Goal: Information Seeking & Learning: Learn about a topic

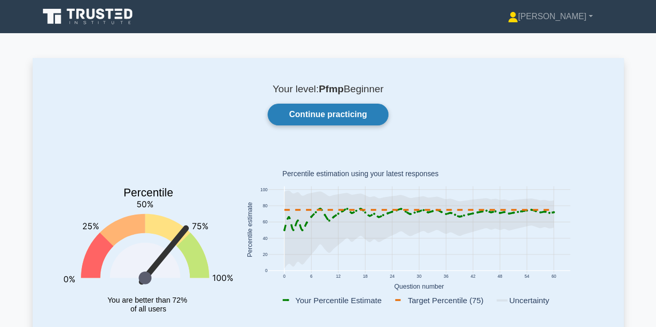
click at [325, 120] on link "Continue practicing" at bounding box center [328, 115] width 120 height 22
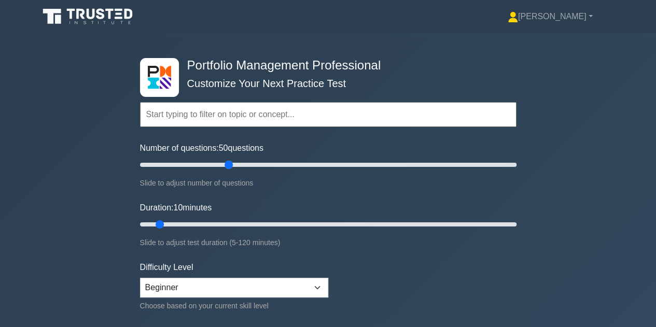
drag, startPoint x: 152, startPoint y: 162, endPoint x: 230, endPoint y: 164, distance: 77.3
type input "50"
click at [230, 164] on input "Number of questions: 50 questions" at bounding box center [328, 165] width 377 height 12
drag, startPoint x: 159, startPoint y: 227, endPoint x: 196, endPoint y: 229, distance: 36.9
type input "20"
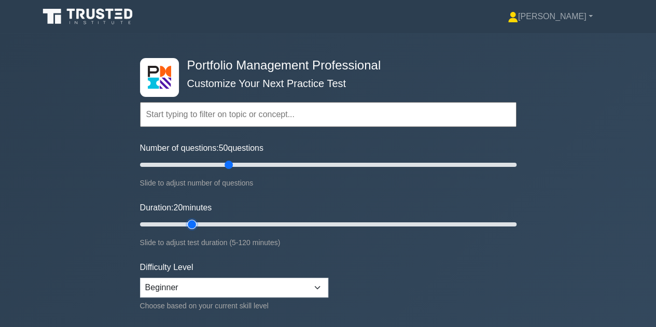
click at [196, 229] on input "Duration: 20 minutes" at bounding box center [328, 224] width 377 height 12
drag, startPoint x: 230, startPoint y: 165, endPoint x: 195, endPoint y: 164, distance: 35.3
type input "30"
click at [195, 164] on input "Number of questions: 30 questions" at bounding box center [328, 165] width 377 height 12
drag, startPoint x: 191, startPoint y: 222, endPoint x: 250, endPoint y: 220, distance: 59.2
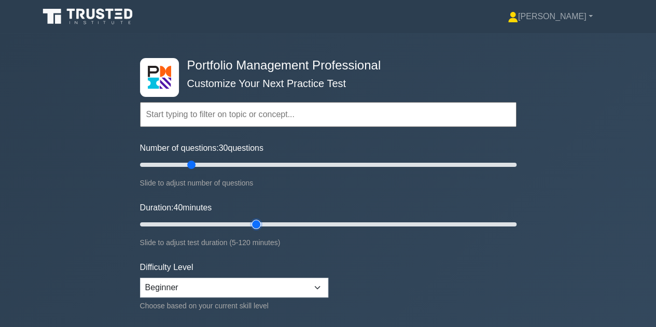
type input "40"
click at [250, 220] on input "Duration: 40 minutes" at bounding box center [328, 224] width 377 height 12
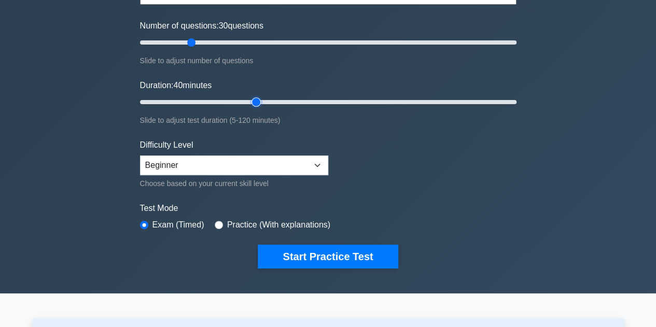
scroll to position [123, 0]
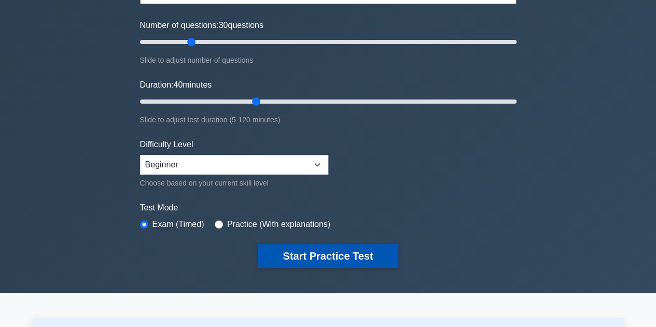
click at [343, 254] on button "Start Practice Test" at bounding box center [328, 256] width 140 height 24
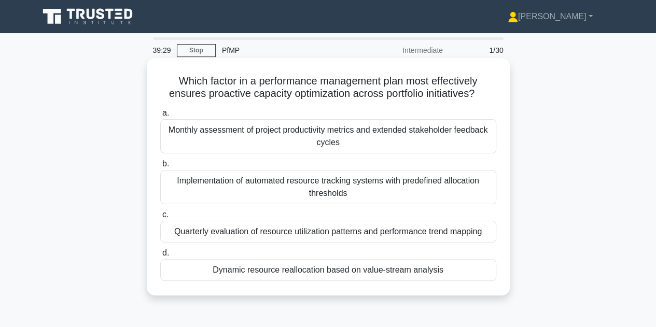
click at [441, 230] on div "Quarterly evaluation of resource utilization patterns and performance trend map…" at bounding box center [328, 232] width 336 height 22
click at [160, 218] on input "c. Quarterly evaluation of resource utilization patterns and performance trend …" at bounding box center [160, 215] width 0 height 7
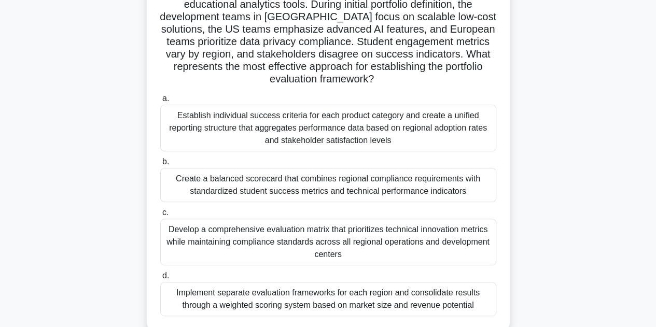
scroll to position [103, 0]
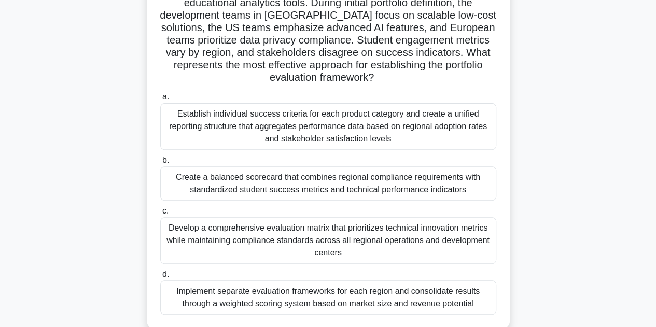
click at [436, 183] on div "Create a balanced scorecard that combines regional compliance requirements with…" at bounding box center [328, 183] width 336 height 34
click at [160, 164] on input "b. Create a balanced scorecard that combines regional compliance requirements w…" at bounding box center [160, 160] width 0 height 7
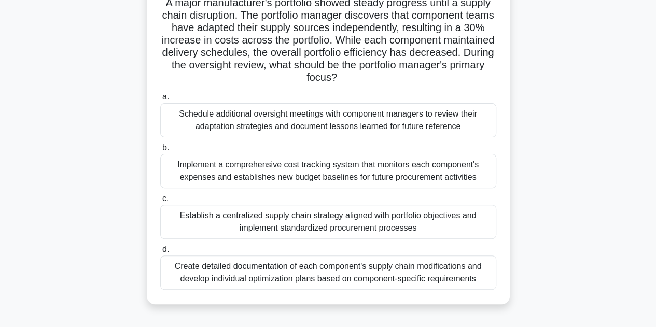
scroll to position [81, 0]
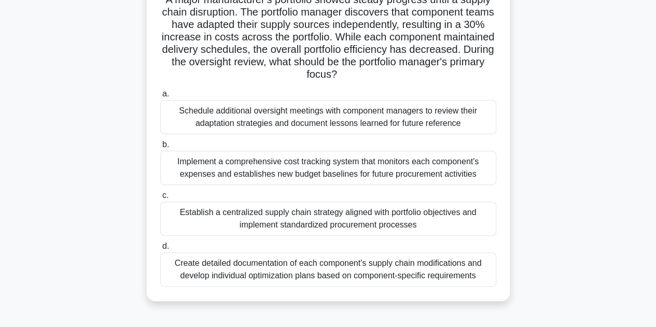
click at [449, 214] on div "Establish a centralized supply chain strategy aligned with portfolio objectives…" at bounding box center [328, 219] width 336 height 34
click at [160, 199] on input "c. Establish a centralized supply chain strategy aligned with portfolio objecti…" at bounding box center [160, 195] width 0 height 7
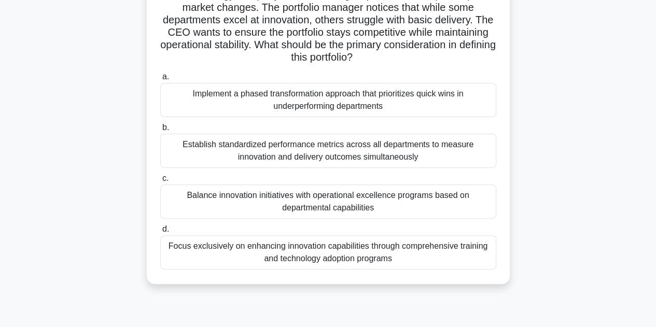
scroll to position [89, 0]
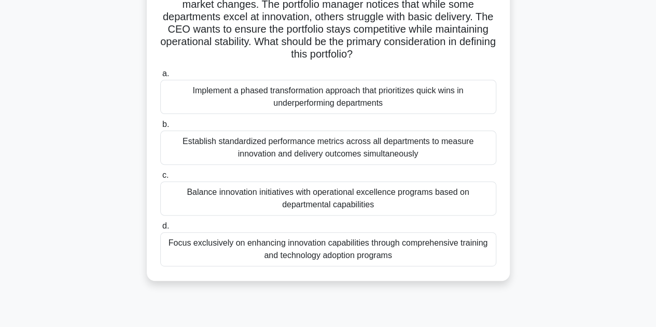
click at [433, 202] on div "Balance innovation initiatives with operational excellence programs based on de…" at bounding box center [328, 199] width 336 height 34
click at [160, 179] on input "c. Balance innovation initiatives with operational excellence programs based on…" at bounding box center [160, 175] width 0 height 7
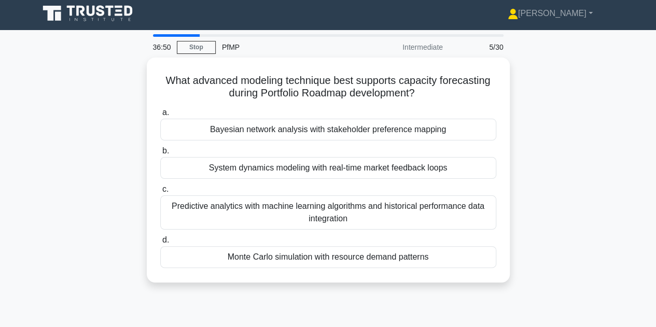
scroll to position [0, 0]
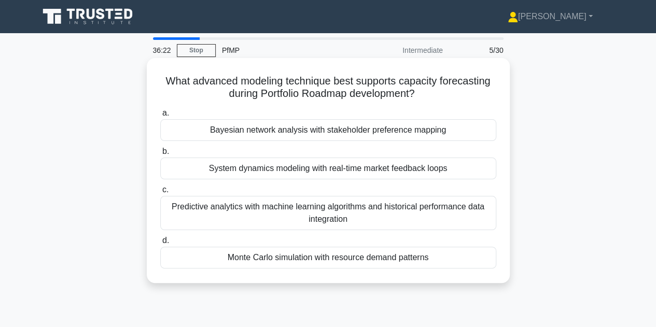
click at [365, 256] on div "Monte Carlo simulation with resource demand patterns" at bounding box center [328, 258] width 336 height 22
click at [160, 244] on input "d. Monte Carlo simulation with resource demand patterns" at bounding box center [160, 241] width 0 height 7
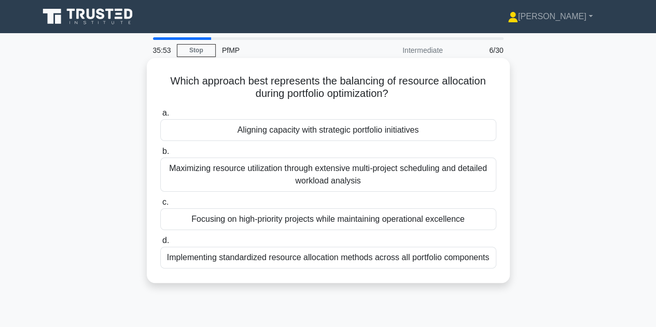
click at [385, 133] on div "Aligning capacity with strategic portfolio initiatives" at bounding box center [328, 130] width 336 height 22
click at [160, 117] on input "a. Aligning capacity with strategic portfolio initiatives" at bounding box center [160, 113] width 0 height 7
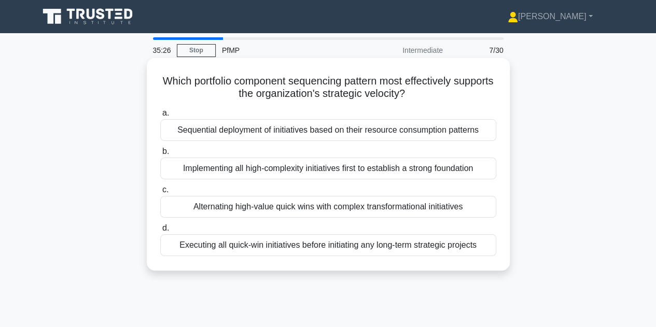
click at [392, 210] on div "Alternating high-value quick wins with complex transformational initiatives" at bounding box center [328, 207] width 336 height 22
click at [160, 193] on input "c. Alternating high-value quick wins with complex transformational initiatives" at bounding box center [160, 190] width 0 height 7
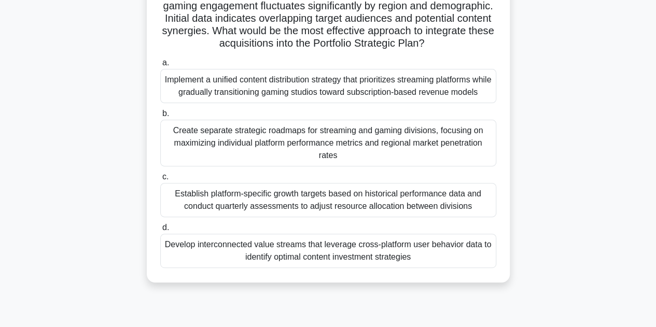
scroll to position [116, 0]
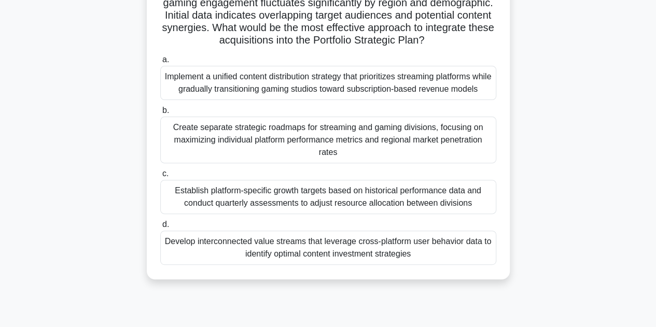
click at [438, 257] on div "Develop interconnected value streams that leverage cross-platform user behavior…" at bounding box center [328, 248] width 336 height 34
click at [160, 228] on input "d. Develop interconnected value streams that leverage cross-platform user behav…" at bounding box center [160, 224] width 0 height 7
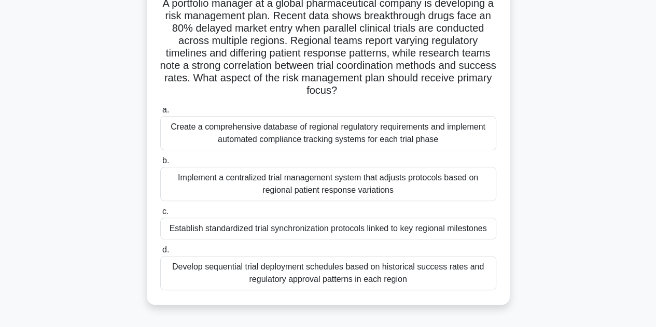
scroll to position [83, 0]
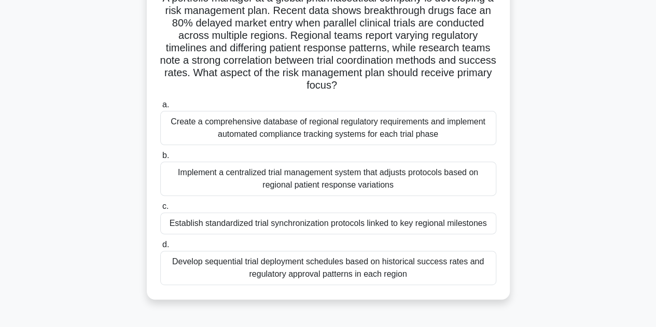
click at [413, 172] on div "Implement a centralized trial management system that adjusts protocols based on…" at bounding box center [328, 179] width 336 height 34
click at [160, 159] on input "b. Implement a centralized trial management system that adjusts protocols based…" at bounding box center [160, 155] width 0 height 7
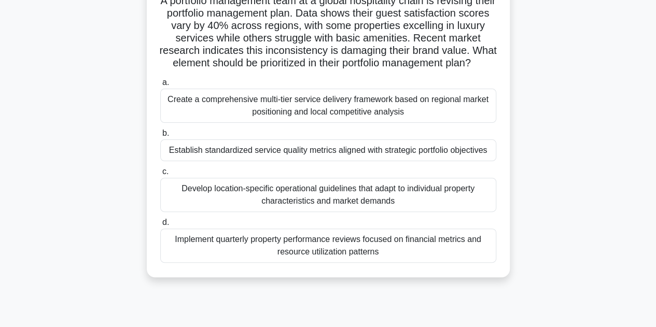
scroll to position [83, 0]
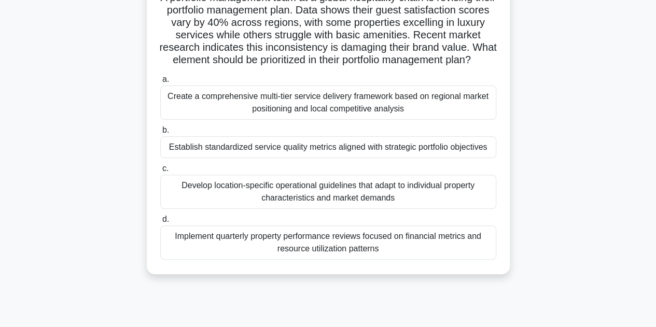
click at [407, 158] on div "Establish standardized service quality metrics aligned with strategic portfolio…" at bounding box center [328, 147] width 336 height 22
click at [160, 134] on input "b. Establish standardized service quality metrics aligned with strategic portfo…" at bounding box center [160, 130] width 0 height 7
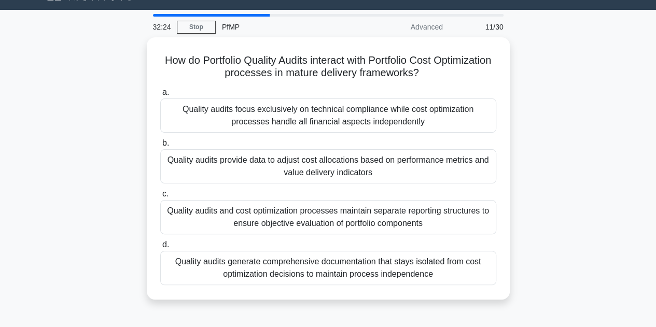
scroll to position [31, 0]
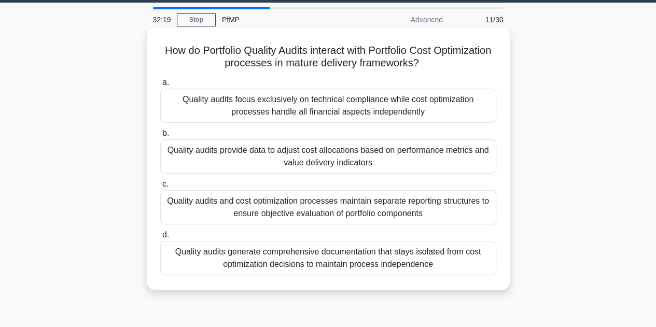
click at [386, 152] on div "Quality audits provide data to adjust cost allocations based on performance met…" at bounding box center [328, 157] width 336 height 34
click at [160, 137] on input "b. Quality audits provide data to adjust cost allocations based on performance …" at bounding box center [160, 133] width 0 height 7
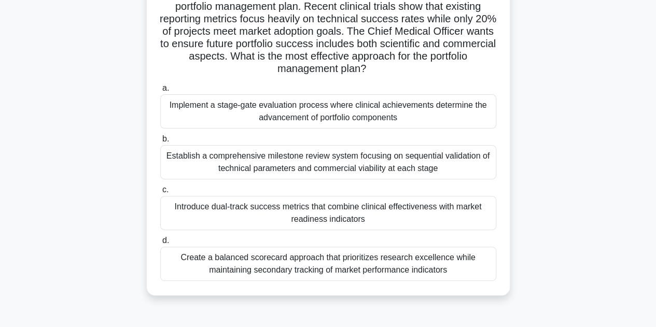
scroll to position [90, 0]
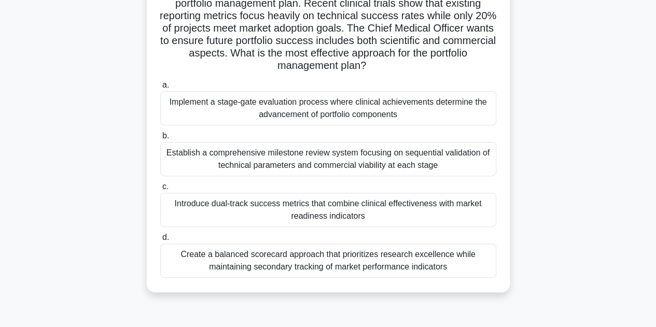
click at [465, 168] on div "Establish a comprehensive milestone review system focusing on sequential valida…" at bounding box center [328, 159] width 336 height 34
click at [160, 140] on input "b. Establish a comprehensive milestone review system focusing on sequential val…" at bounding box center [160, 136] width 0 height 7
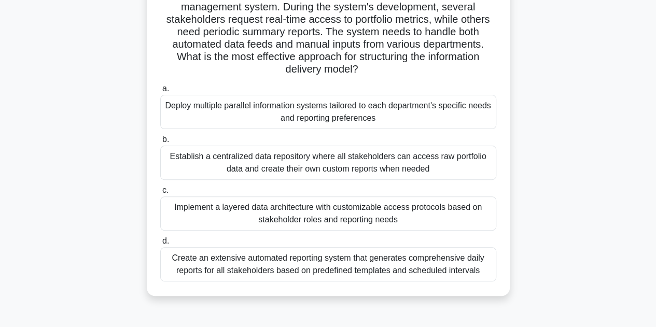
scroll to position [88, 0]
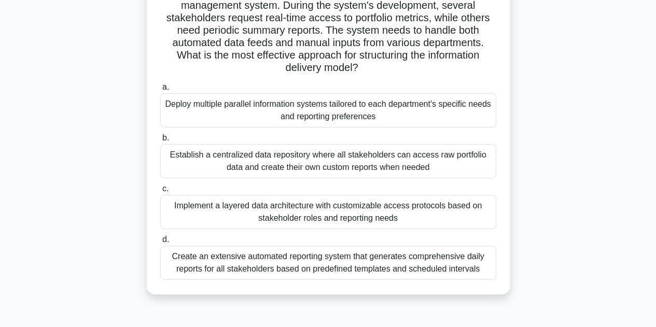
click at [338, 211] on div "Implement a layered data architecture with customizable access protocols based …" at bounding box center [328, 212] width 336 height 34
click at [160, 192] on input "c. Implement a layered data architecture with customizable access protocols bas…" at bounding box center [160, 189] width 0 height 7
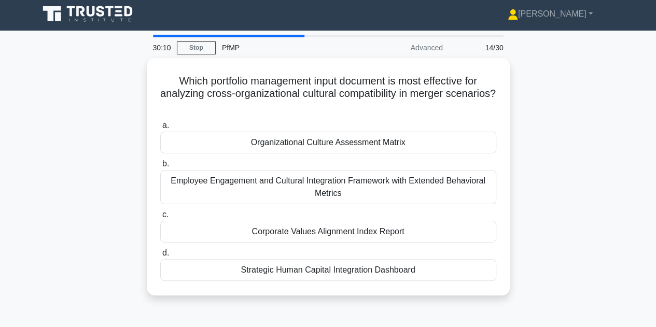
scroll to position [0, 0]
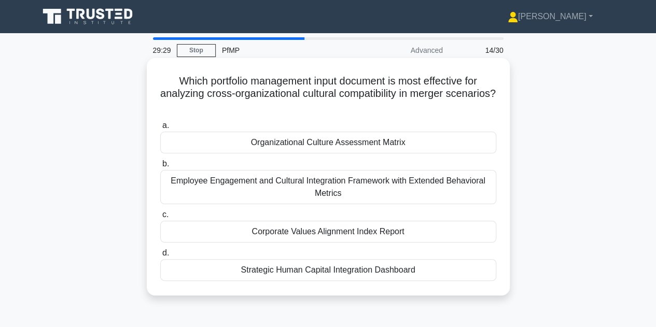
click at [356, 274] on div "Strategic Human Capital Integration Dashboard" at bounding box center [328, 270] width 336 height 22
click at [160, 257] on input "d. Strategic Human Capital Integration Dashboard" at bounding box center [160, 253] width 0 height 7
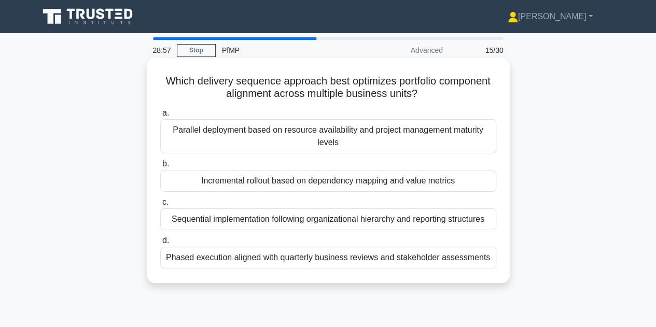
click at [457, 180] on div "Incremental rollout based on dependency mapping and value metrics" at bounding box center [328, 181] width 336 height 22
click at [160, 168] on input "b. Incremental rollout based on dependency mapping and value metrics" at bounding box center [160, 164] width 0 height 7
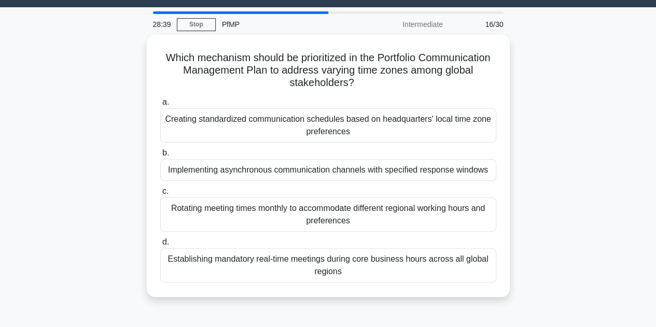
scroll to position [32, 0]
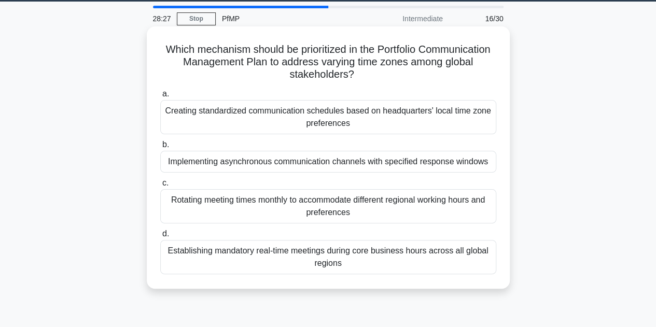
click at [436, 118] on div "Creating standardized communication schedules based on headquarters' local time…" at bounding box center [328, 117] width 336 height 34
click at [160, 97] on input "a. Creating standardized communication schedules based on headquarters' local t…" at bounding box center [160, 94] width 0 height 7
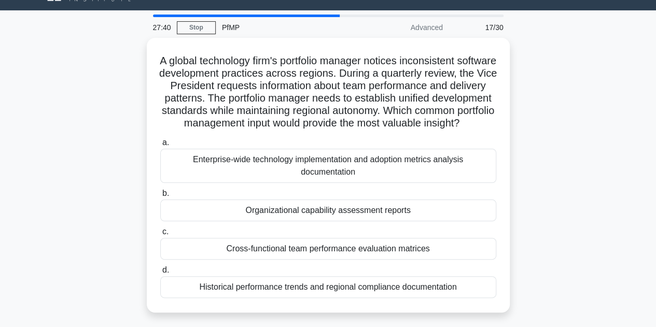
scroll to position [29, 0]
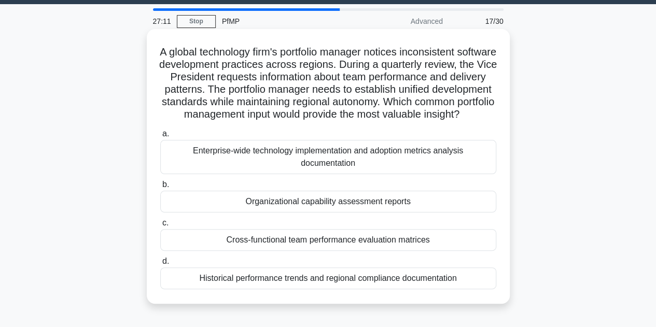
click at [423, 166] on div "Enterprise-wide technology implementation and adoption metrics analysis documen…" at bounding box center [328, 157] width 336 height 34
click at [160, 137] on input "a. Enterprise-wide technology implementation and adoption metrics analysis docu…" at bounding box center [160, 134] width 0 height 7
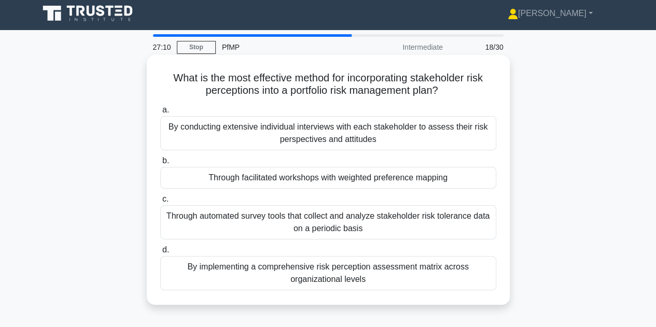
scroll to position [0, 0]
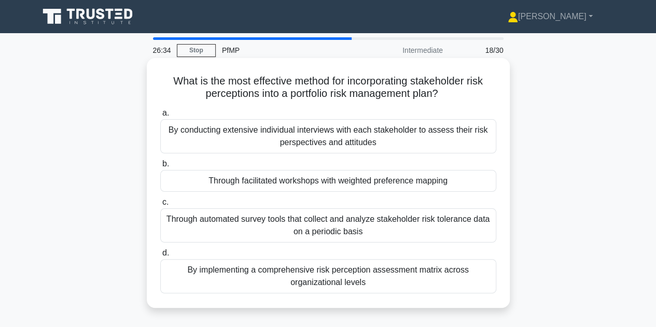
click at [402, 177] on div "Through facilitated workshops with weighted preference mapping" at bounding box center [328, 181] width 336 height 22
click at [160, 168] on input "b. Through facilitated workshops with weighted preference mapping" at bounding box center [160, 164] width 0 height 7
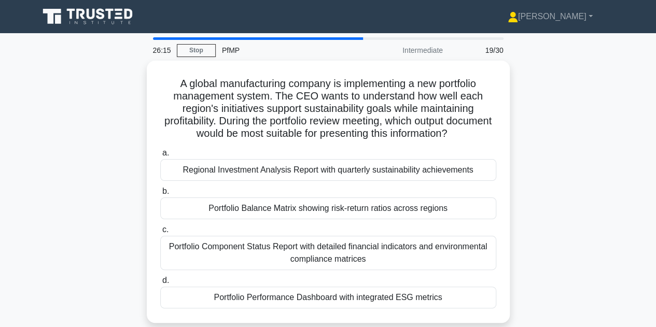
click at [577, 101] on div "A global manufacturing company is implementing a new portfolio management syste…" at bounding box center [328, 198] width 591 height 275
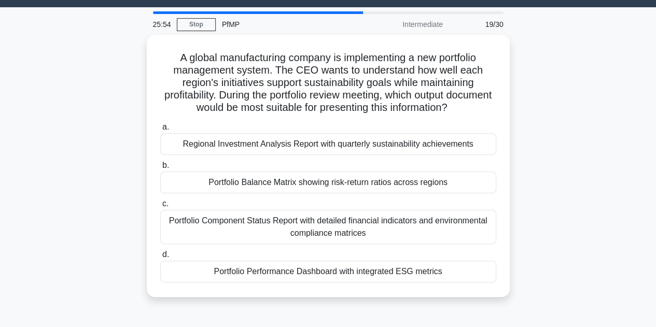
scroll to position [27, 0]
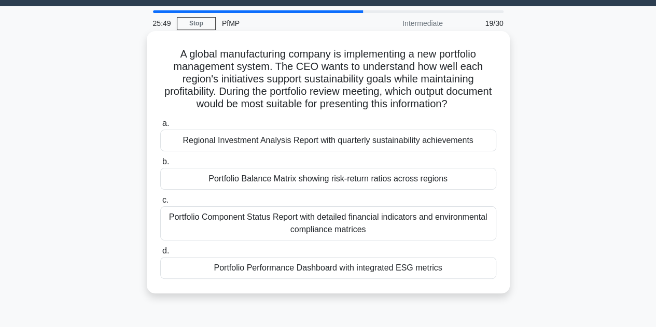
click at [425, 222] on div "Portfolio Component Status Report with detailed financial indicators and enviro…" at bounding box center [328, 223] width 336 height 34
click at [160, 204] on input "c. Portfolio Component Status Report with detailed financial indicators and env…" at bounding box center [160, 200] width 0 height 7
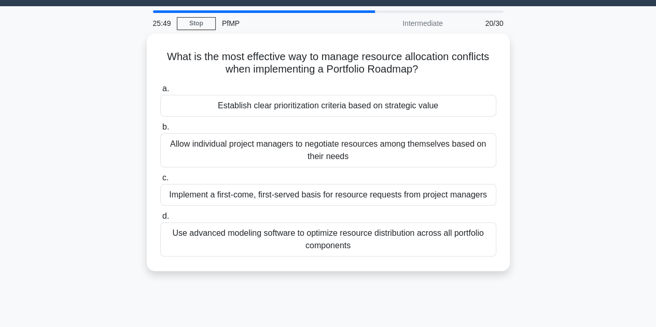
scroll to position [0, 0]
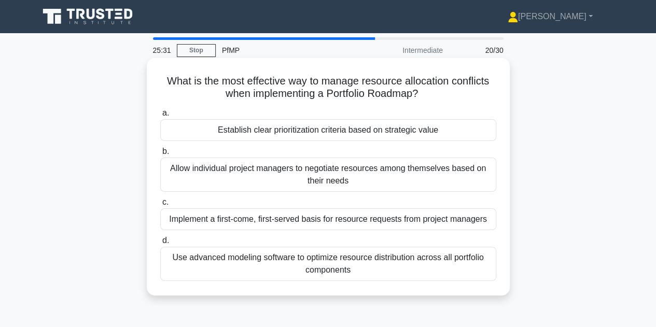
click at [425, 127] on div "Establish clear prioritization criteria based on strategic value" at bounding box center [328, 130] width 336 height 22
click at [160, 117] on input "a. Establish clear prioritization criteria based on strategic value" at bounding box center [160, 113] width 0 height 7
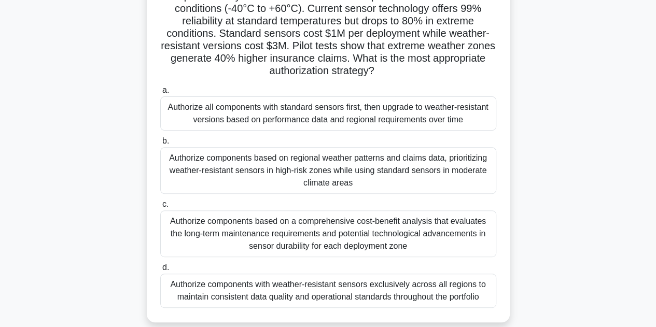
scroll to position [114, 0]
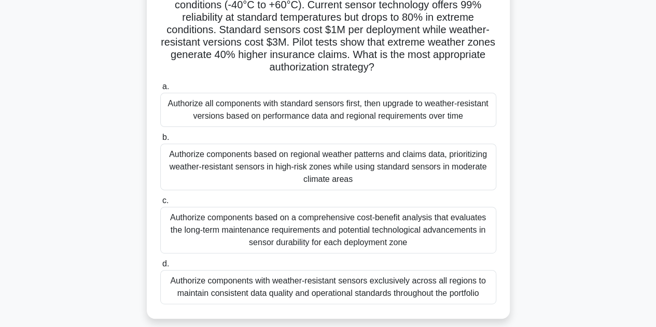
click at [415, 167] on div "Authorize components based on regional weather patterns and claims data, priori…" at bounding box center [328, 167] width 336 height 47
click at [160, 141] on input "b. Authorize components based on regional weather patterns and claims data, pri…" at bounding box center [160, 137] width 0 height 7
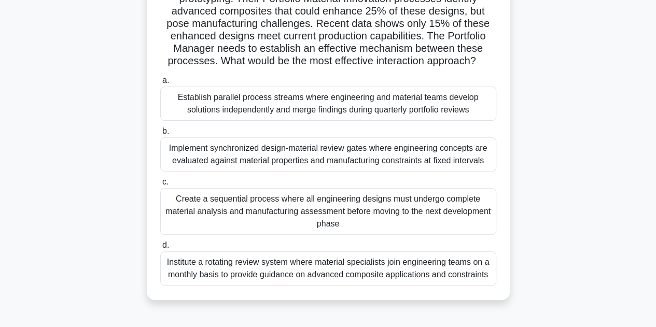
scroll to position [113, 0]
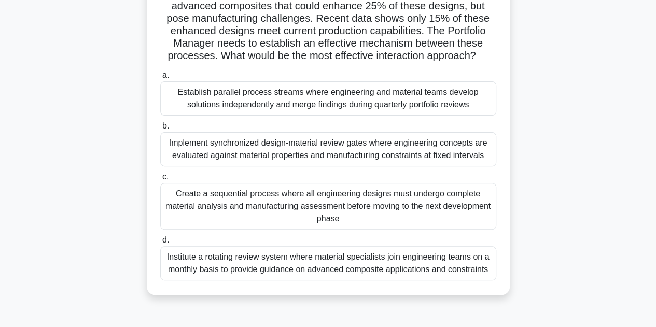
click at [459, 155] on div "Implement synchronized design-material review gates where engineering concepts …" at bounding box center [328, 149] width 336 height 34
click at [160, 130] on input "b. Implement synchronized design-material review gates where engineering concep…" at bounding box center [160, 126] width 0 height 7
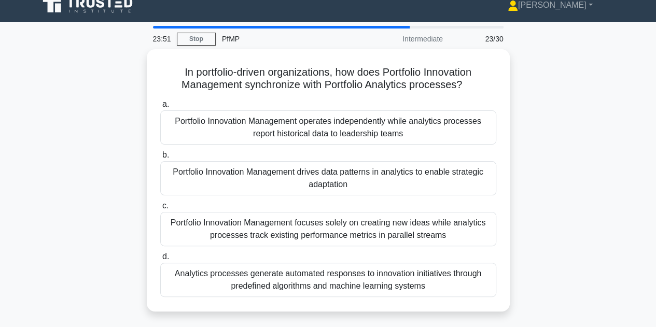
scroll to position [0, 0]
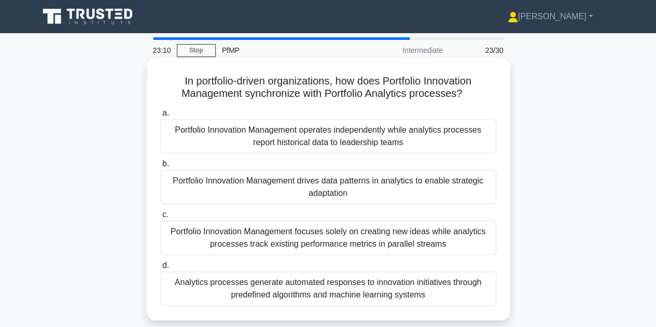
click at [461, 234] on div "Portfolio Innovation Management focuses solely on creating new ideas while anal…" at bounding box center [328, 238] width 336 height 34
click at [160, 218] on input "c. Portfolio Innovation Management focuses solely on creating new ideas while a…" at bounding box center [160, 215] width 0 height 7
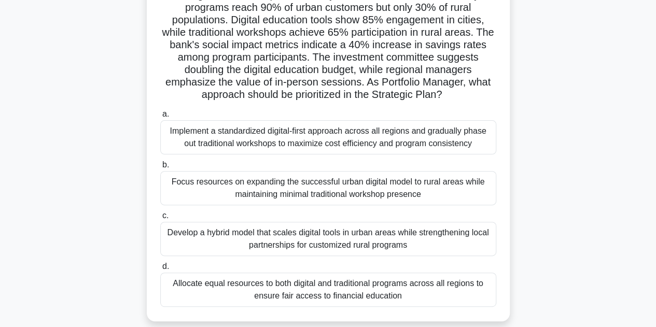
scroll to position [92, 0]
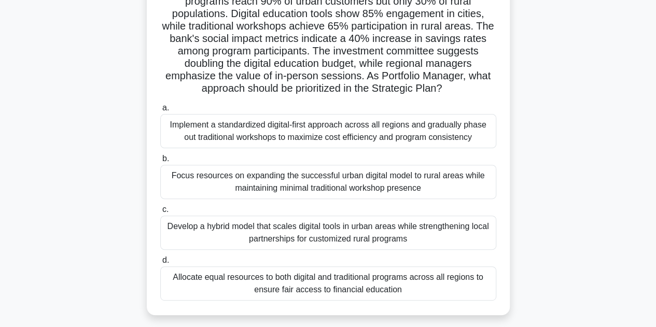
click at [452, 227] on div "Develop a hybrid model that scales digital tools in urban areas while strengthe…" at bounding box center [328, 233] width 336 height 34
click at [160, 213] on input "c. Develop a hybrid model that scales digital tools in urban areas while streng…" at bounding box center [160, 209] width 0 height 7
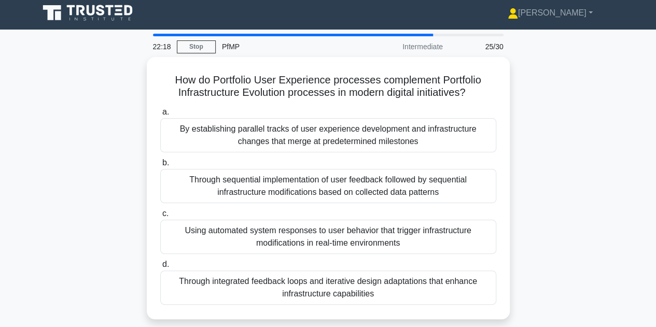
scroll to position [0, 0]
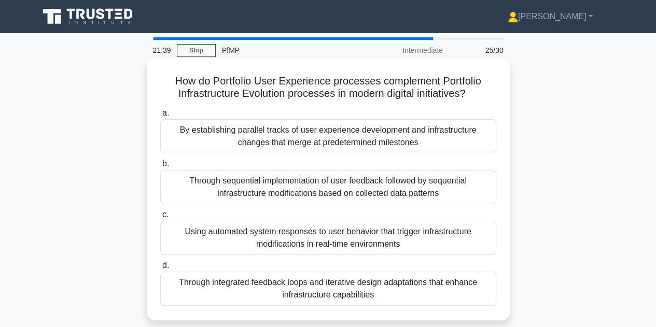
click at [337, 300] on div "Through integrated feedback loops and iterative design adaptations that enhance…" at bounding box center [328, 289] width 336 height 34
click at [160, 269] on input "d. Through integrated feedback loops and iterative design adaptations that enha…" at bounding box center [160, 265] width 0 height 7
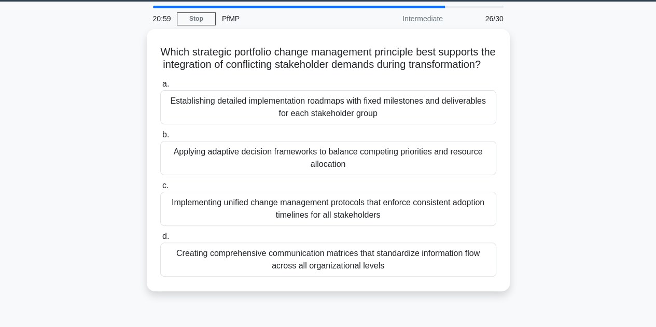
scroll to position [33, 0]
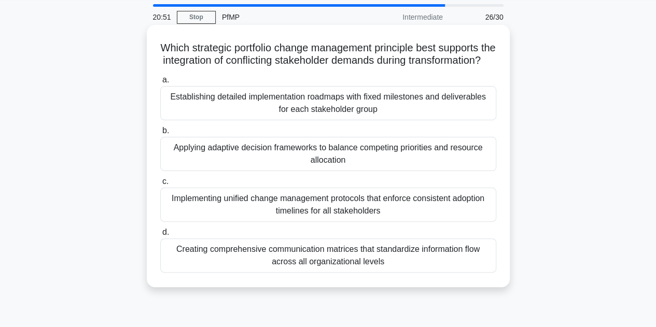
click at [400, 171] on div "Applying adaptive decision frameworks to balance competing priorities and resou…" at bounding box center [328, 154] width 336 height 34
click at [160, 134] on input "b. Applying adaptive decision frameworks to balance competing priorities and re…" at bounding box center [160, 131] width 0 height 7
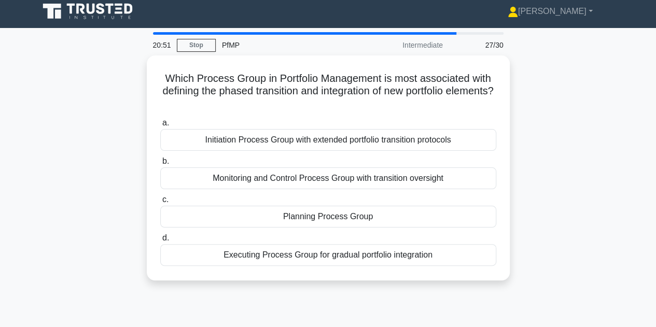
scroll to position [0, 0]
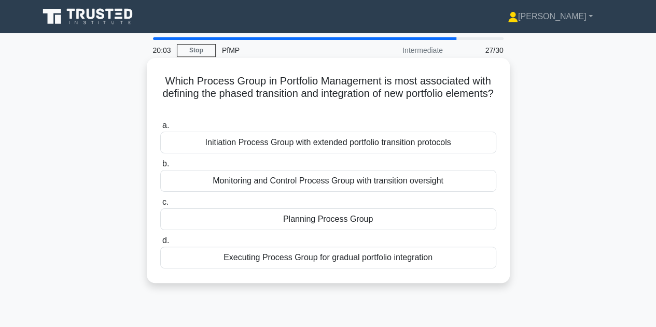
click at [402, 151] on div "Initiation Process Group with extended portfolio transition protocols" at bounding box center [328, 143] width 336 height 22
click at [160, 129] on input "a. Initiation Process Group with extended portfolio transition protocols" at bounding box center [160, 125] width 0 height 7
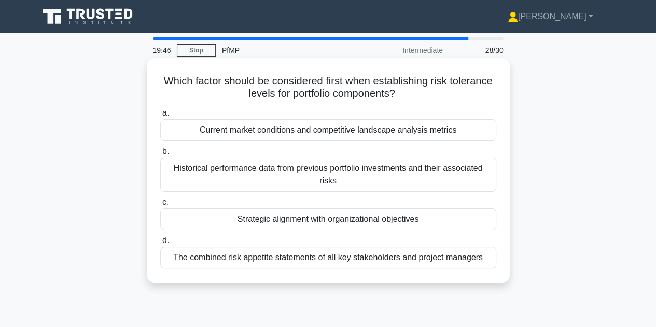
click at [434, 216] on div "Strategic alignment with organizational objectives" at bounding box center [328, 219] width 336 height 22
click at [160, 206] on input "c. Strategic alignment with organizational objectives" at bounding box center [160, 202] width 0 height 7
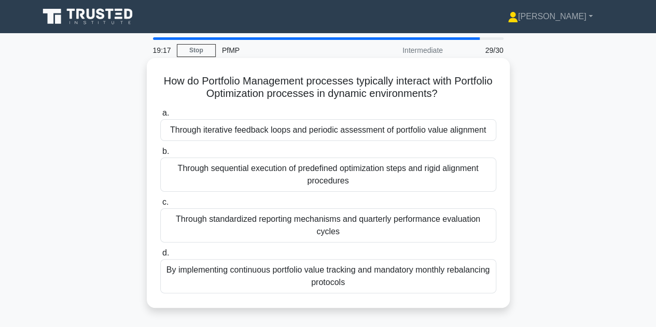
click at [364, 135] on div "Through iterative feedback loops and periodic assessment of portfolio value ali…" at bounding box center [328, 130] width 336 height 22
click at [160, 117] on input "a. Through iterative feedback loops and periodic assessment of portfolio value …" at bounding box center [160, 113] width 0 height 7
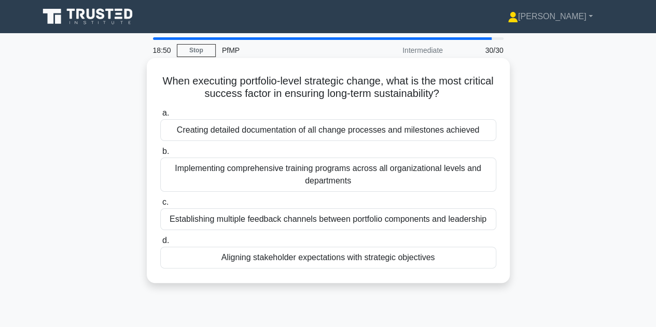
click at [349, 260] on div "Aligning stakeholder expectations with strategic objectives" at bounding box center [328, 258] width 336 height 22
click at [160, 244] on input "d. Aligning stakeholder expectations with strategic objectives" at bounding box center [160, 241] width 0 height 7
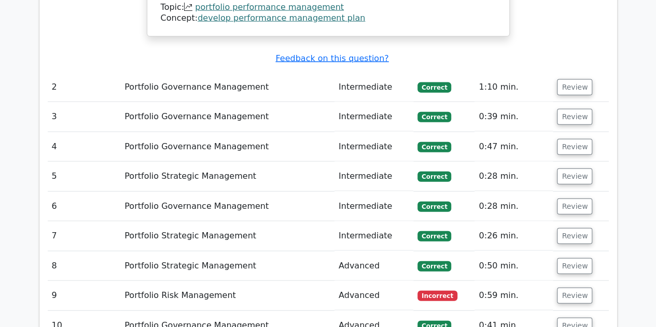
scroll to position [1144, 0]
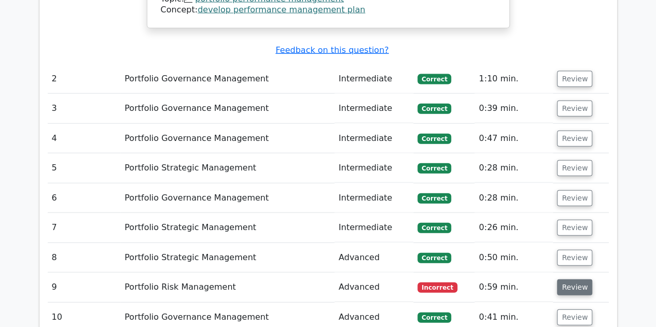
click at [573, 280] on button "Review" at bounding box center [574, 288] width 35 height 16
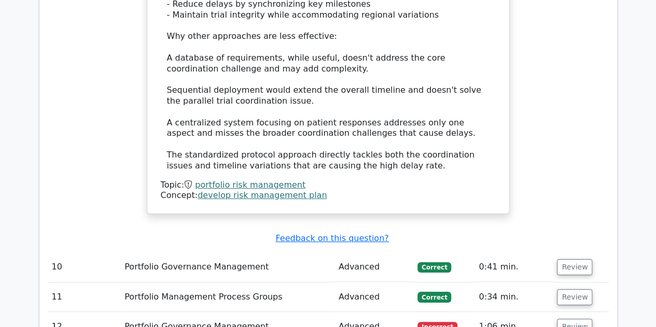
scroll to position [1947, 0]
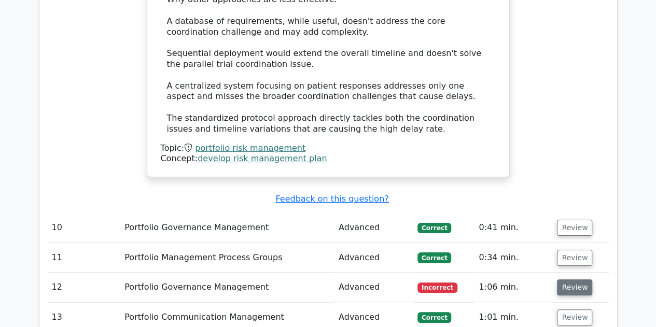
click at [578, 280] on button "Review" at bounding box center [574, 288] width 35 height 16
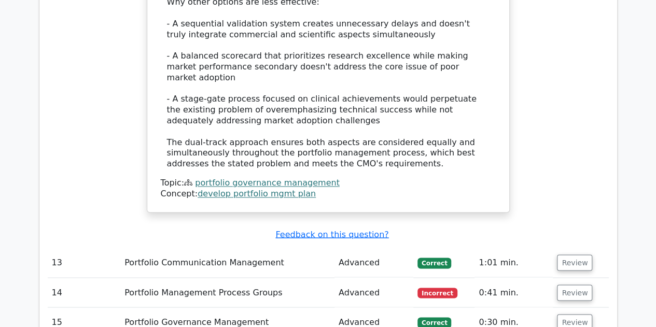
scroll to position [2728, 0]
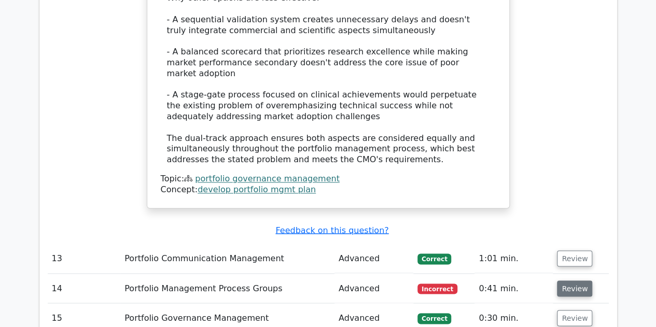
click at [578, 281] on button "Review" at bounding box center [574, 289] width 35 height 16
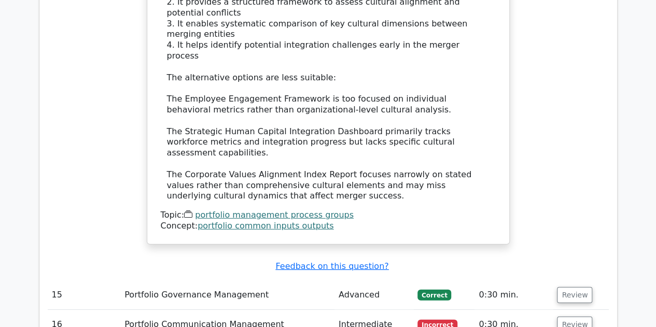
scroll to position [3348, 0]
click at [568, 316] on button "Review" at bounding box center [574, 324] width 35 height 16
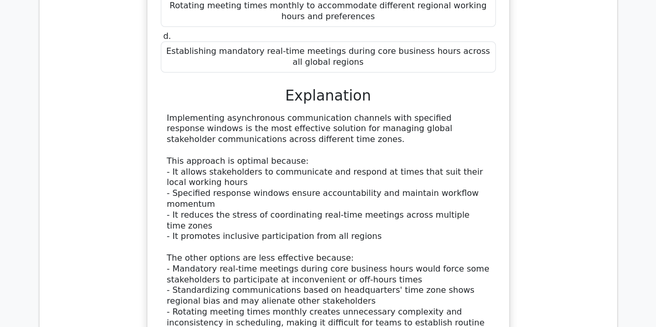
scroll to position [3908, 0]
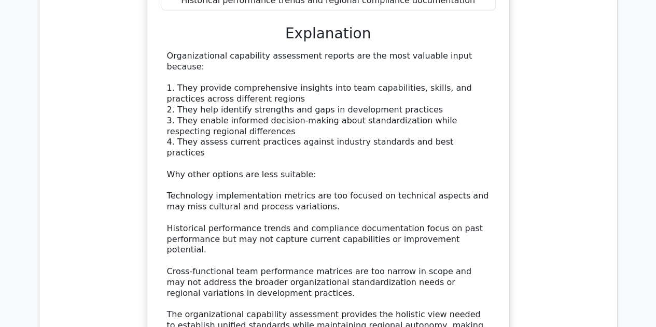
scroll to position [4563, 0]
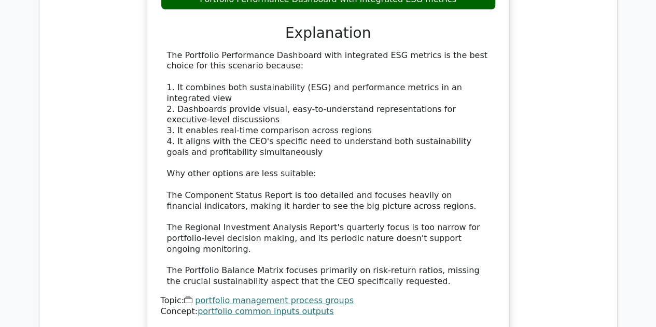
scroll to position [5309, 0]
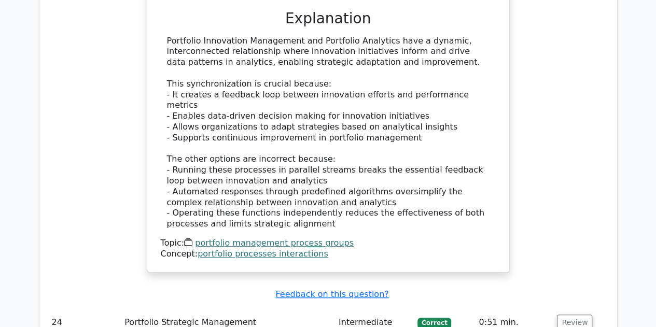
scroll to position [6006, 0]
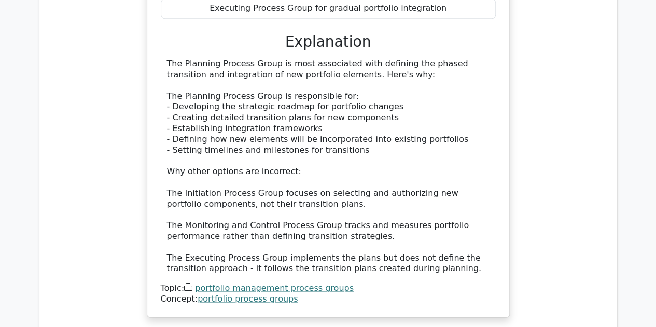
scroll to position [6615, 0]
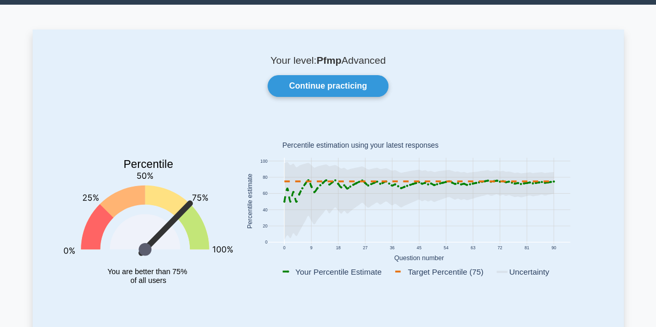
scroll to position [30, 0]
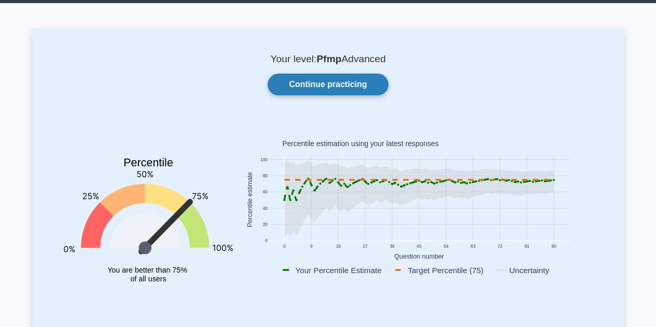
click at [333, 88] on link "Continue practicing" at bounding box center [328, 85] width 120 height 22
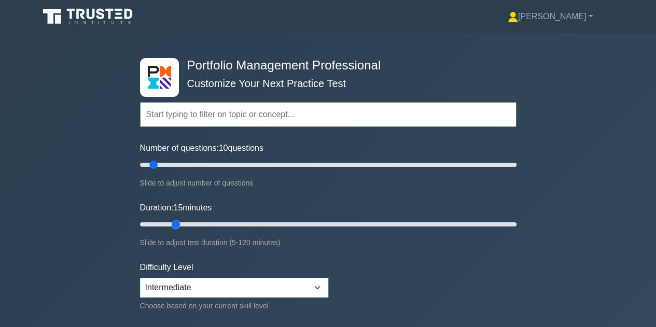
drag, startPoint x: 160, startPoint y: 222, endPoint x: 172, endPoint y: 226, distance: 13.0
type input "15"
click at [172, 226] on input "Duration: 15 minutes" at bounding box center [328, 224] width 377 height 12
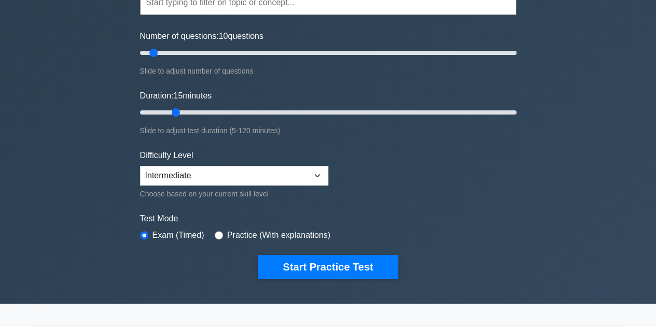
click at [501, 186] on form "Topics Portfolio Management Process Groups Portfolio Strategic Management Portf…" at bounding box center [328, 119] width 377 height 320
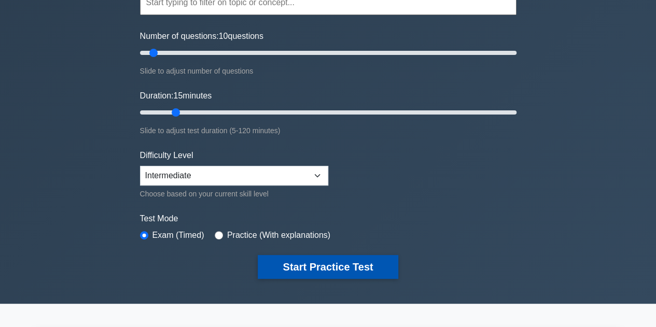
click at [317, 262] on button "Start Practice Test" at bounding box center [328, 267] width 140 height 24
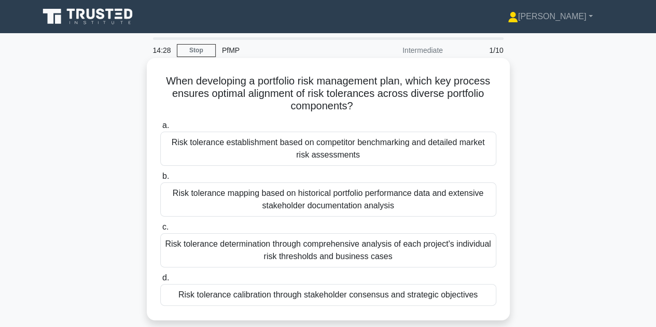
click at [325, 299] on div "Risk tolerance calibration through stakeholder consensus and strategic objectiv…" at bounding box center [328, 295] width 336 height 22
click at [160, 282] on input "d. Risk tolerance calibration through stakeholder consensus and strategic objec…" at bounding box center [160, 278] width 0 height 7
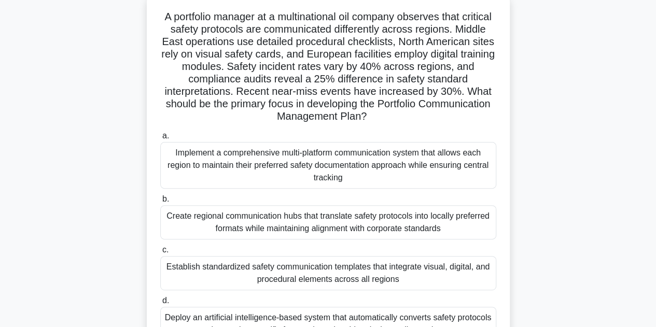
scroll to position [100, 0]
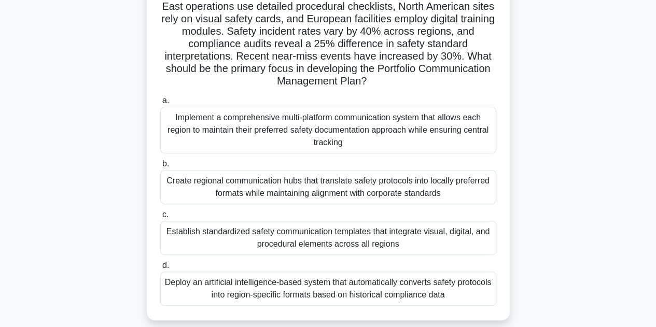
click at [451, 184] on div "Create regional communication hubs that translate safety protocols into locally…" at bounding box center [328, 187] width 336 height 34
click at [160, 168] on input "b. Create regional communication hubs that translate safety protocols into loca…" at bounding box center [160, 164] width 0 height 7
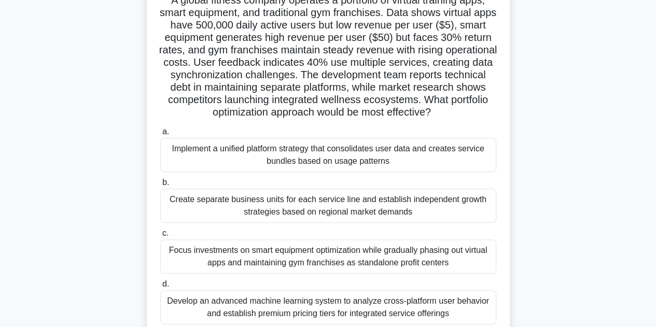
scroll to position [107, 0]
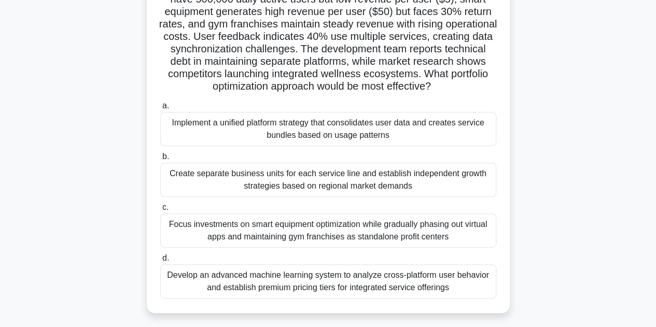
click at [440, 128] on div "Implement a unified platform strategy that consolidates user data and creates s…" at bounding box center [328, 129] width 336 height 34
click at [160, 109] on input "a. Implement a unified platform strategy that consolidates user data and create…" at bounding box center [160, 106] width 0 height 7
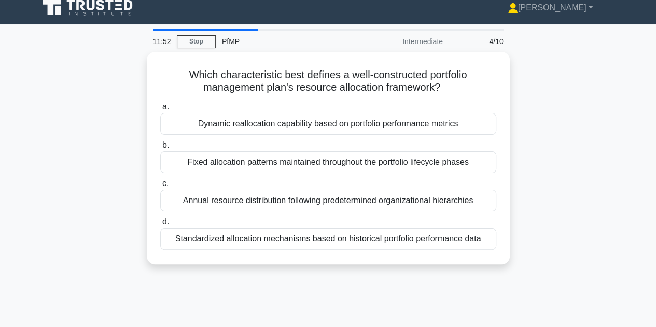
scroll to position [0, 0]
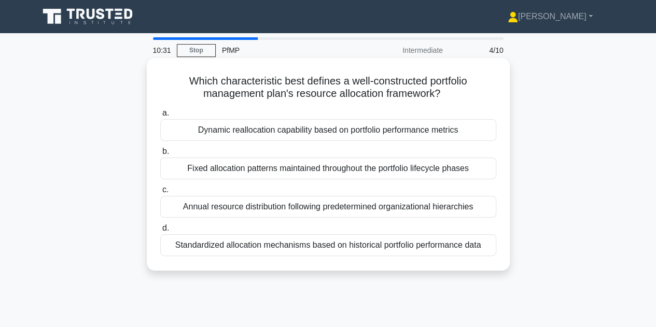
click at [455, 131] on div "Dynamic reallocation capability based on portfolio performance metrics" at bounding box center [328, 130] width 336 height 22
click at [160, 117] on input "a. Dynamic reallocation capability based on portfolio performance metrics" at bounding box center [160, 113] width 0 height 7
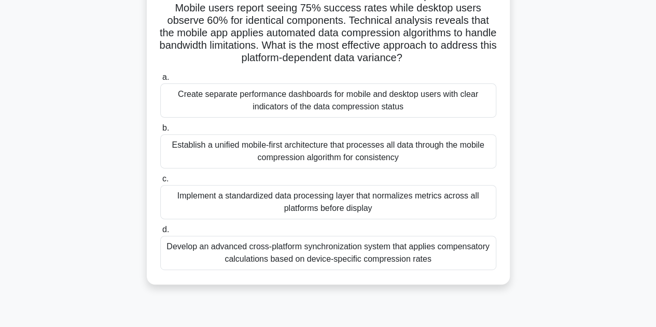
scroll to position [114, 0]
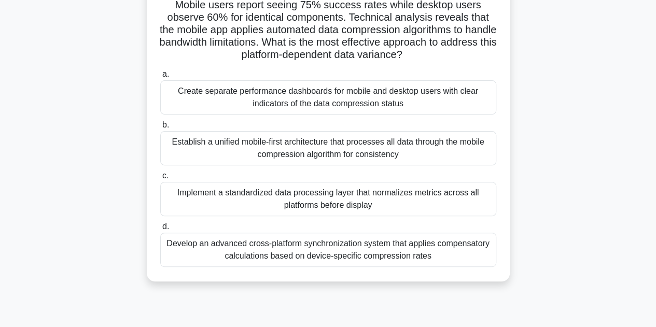
click at [407, 199] on div "Implement a standardized data processing layer that normalizes metrics across a…" at bounding box center [328, 199] width 336 height 34
click at [160, 179] on input "c. Implement a standardized data processing layer that normalizes metrics acros…" at bounding box center [160, 176] width 0 height 7
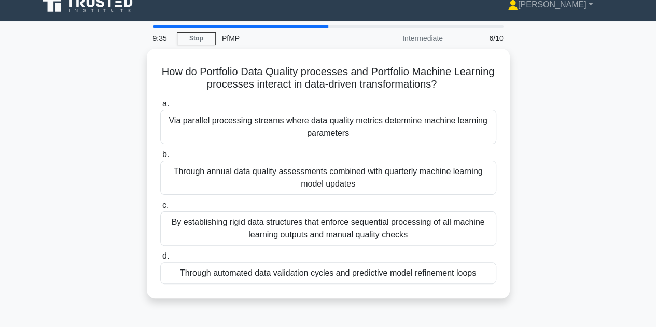
scroll to position [0, 0]
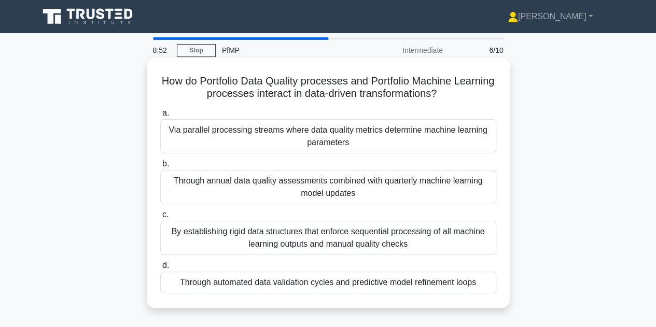
click at [411, 281] on div "Through automated data validation cycles and predictive model refinement loops" at bounding box center [328, 283] width 336 height 22
click at [160, 269] on input "d. Through automated data validation cycles and predictive model refinement loo…" at bounding box center [160, 265] width 0 height 7
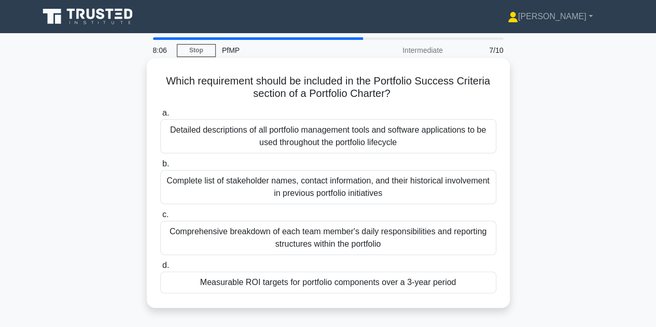
click at [439, 288] on div "Measurable ROI targets for portfolio components over a 3-year period" at bounding box center [328, 283] width 336 height 22
click at [160, 269] on input "d. Measurable ROI targets for portfolio components over a 3-year period" at bounding box center [160, 265] width 0 height 7
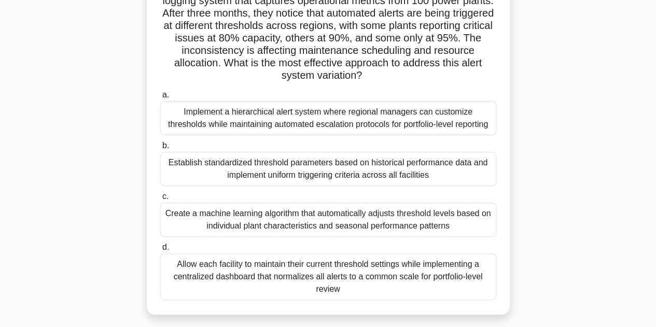
scroll to position [116, 0]
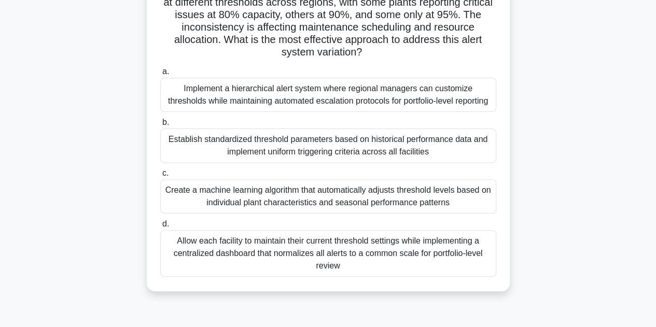
click at [366, 245] on div "Allow each facility to maintain their current threshold settings while implemen…" at bounding box center [328, 253] width 336 height 47
click at [160, 228] on input "d. Allow each facility to maintain their current threshold settings while imple…" at bounding box center [160, 224] width 0 height 7
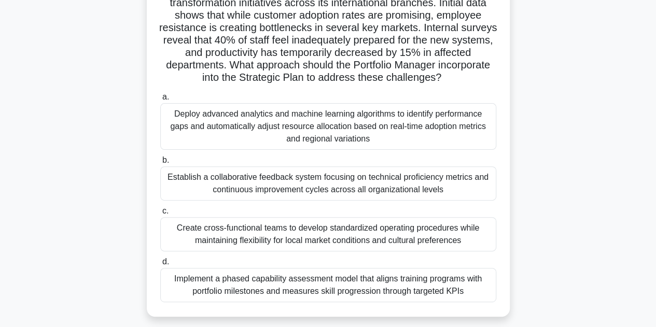
scroll to position [91, 0]
click at [389, 284] on div "Implement a phased capability assessment model that aligns training programs wi…" at bounding box center [328, 285] width 336 height 34
click at [160, 266] on input "d. Implement a phased capability assessment model that aligns training programs…" at bounding box center [160, 262] width 0 height 7
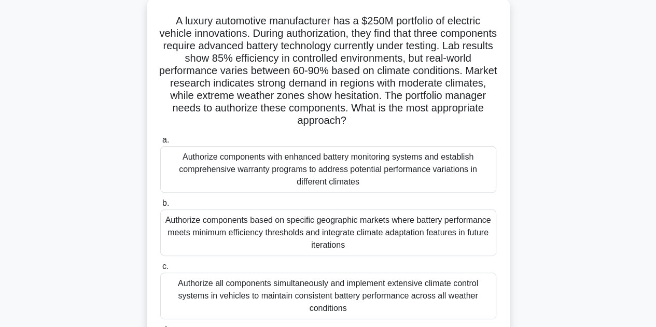
scroll to position [62, 0]
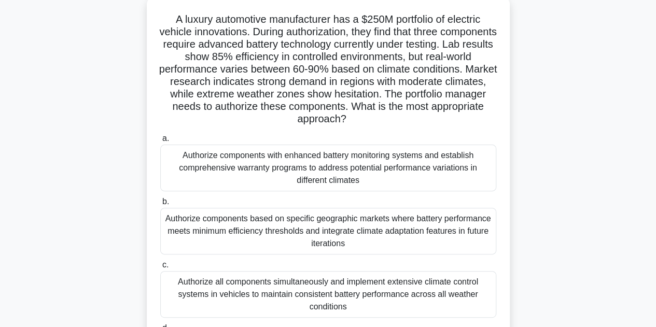
click at [458, 249] on div "Authorize components based on specific geographic markets where battery perform…" at bounding box center [328, 231] width 336 height 47
click at [160, 205] on input "b. Authorize components based on specific geographic markets where battery perf…" at bounding box center [160, 202] width 0 height 7
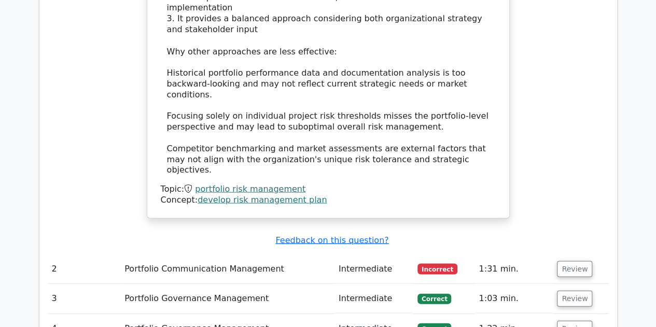
scroll to position [942, 0]
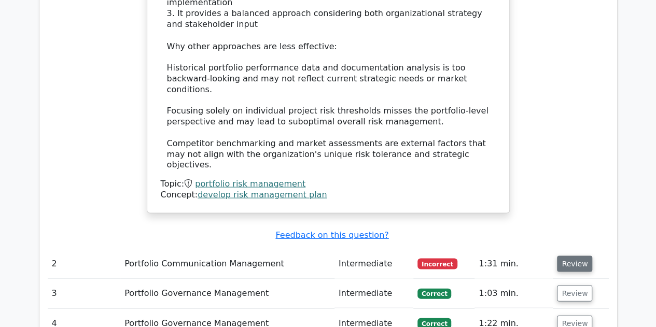
click at [570, 256] on button "Review" at bounding box center [574, 264] width 35 height 16
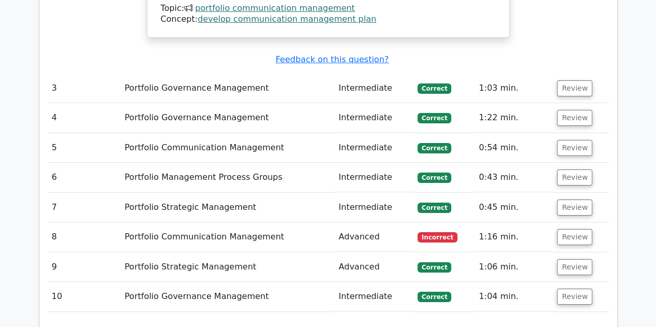
scroll to position [1908, 0]
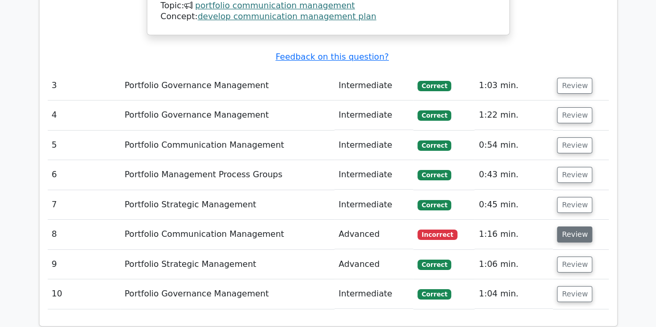
click at [575, 227] on button "Review" at bounding box center [574, 235] width 35 height 16
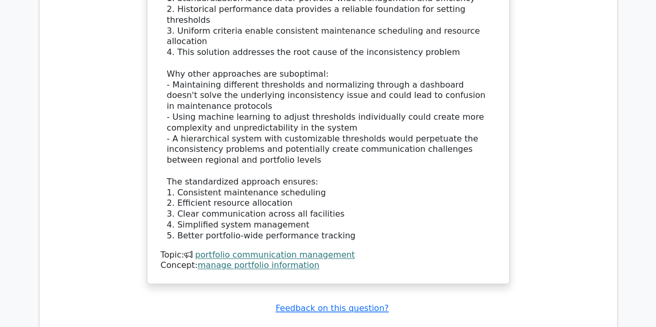
scroll to position [2603, 0]
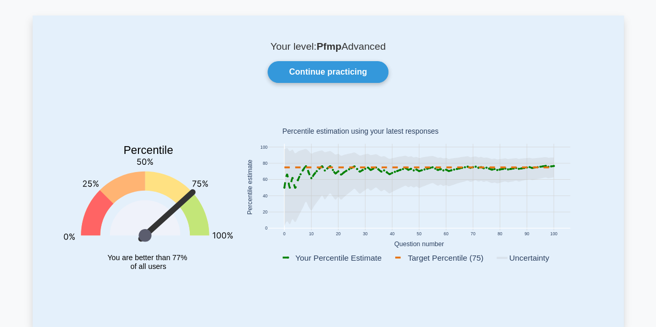
scroll to position [45, 0]
